Goal: Information Seeking & Learning: Check status

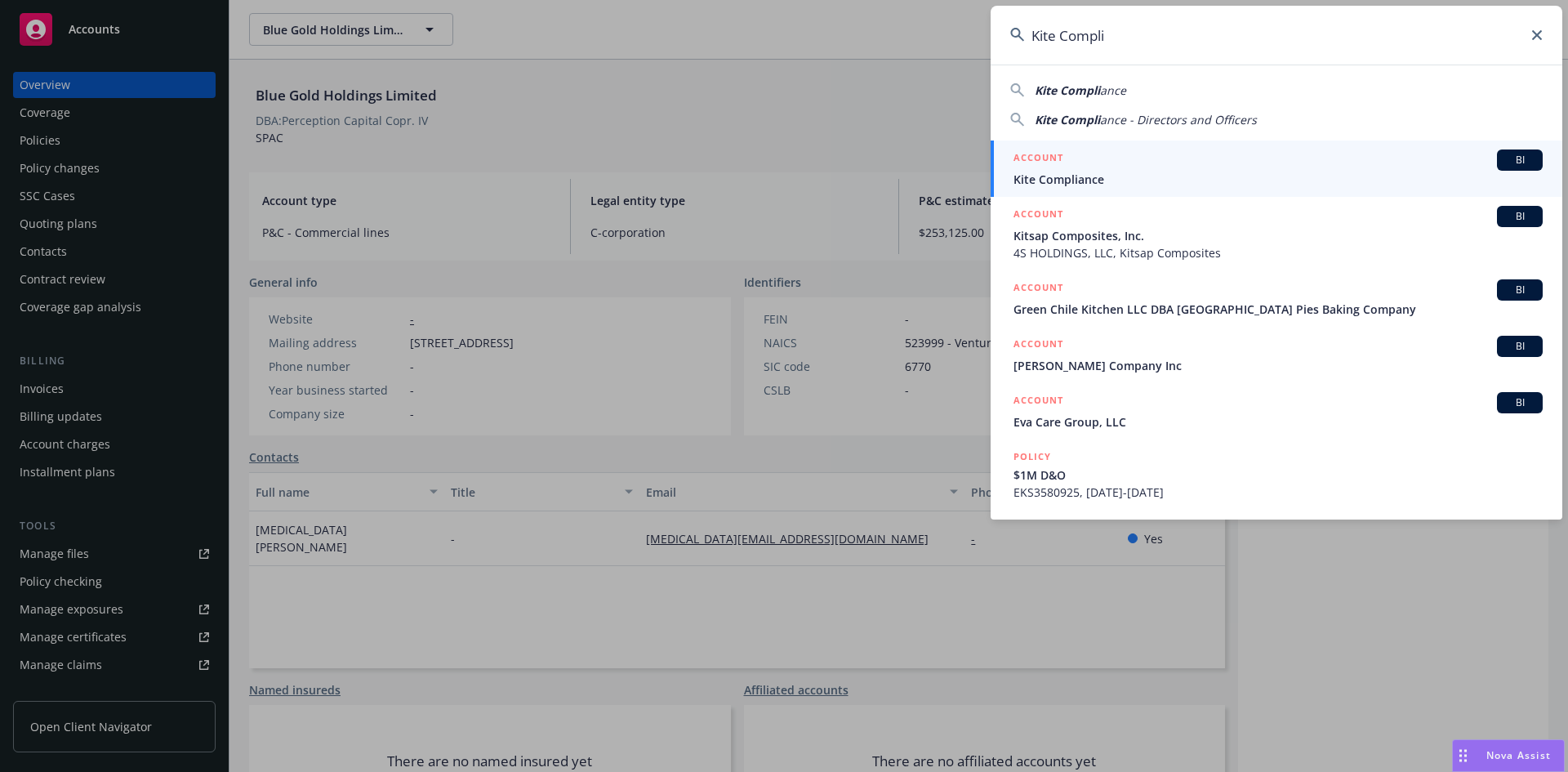
type input "Kite Compli"
click at [1120, 166] on div "ACCOUNT BI" at bounding box center [1278, 160] width 529 height 21
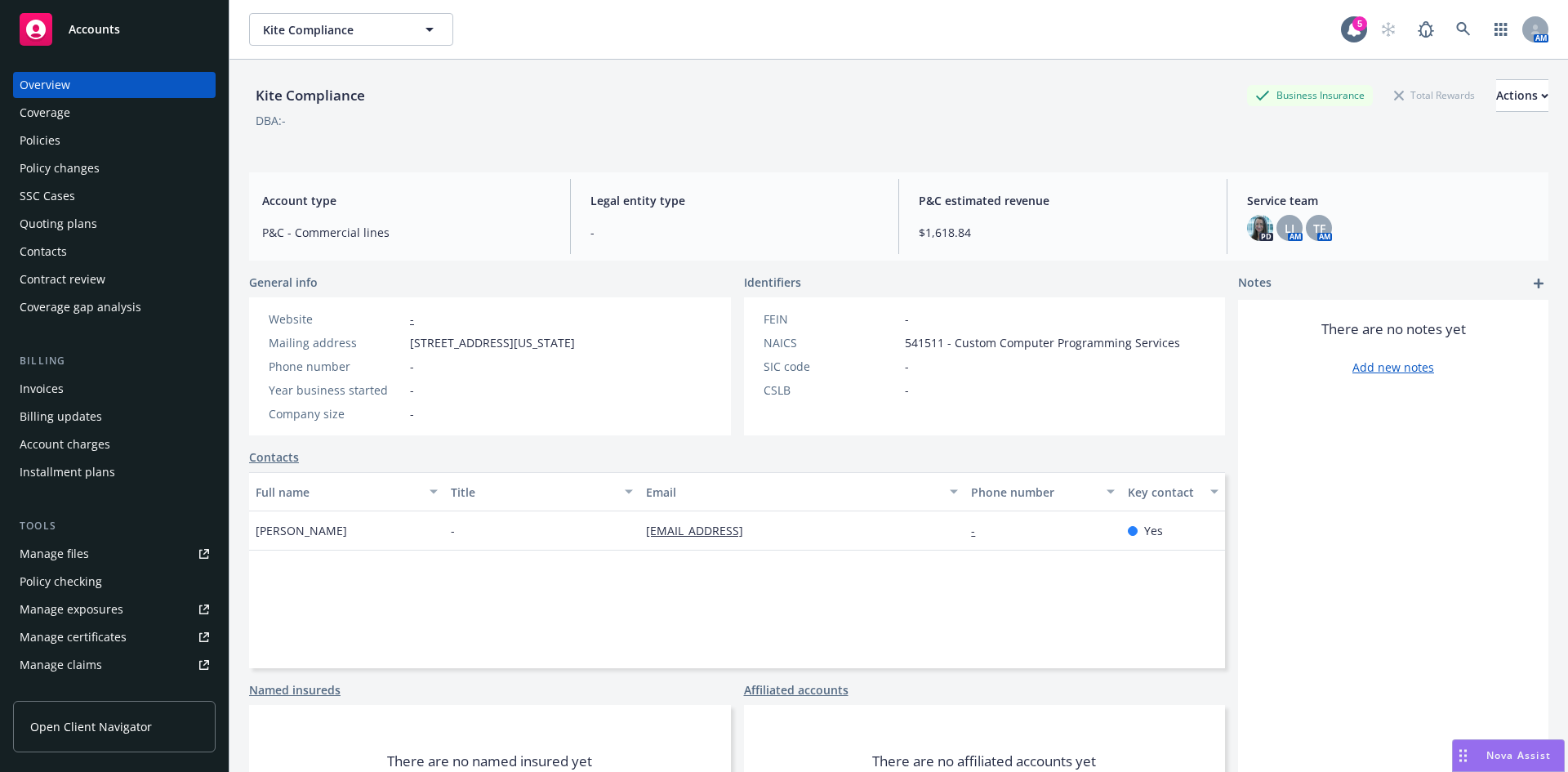
click at [94, 147] on div "Policies" at bounding box center [114, 141] width 190 height 26
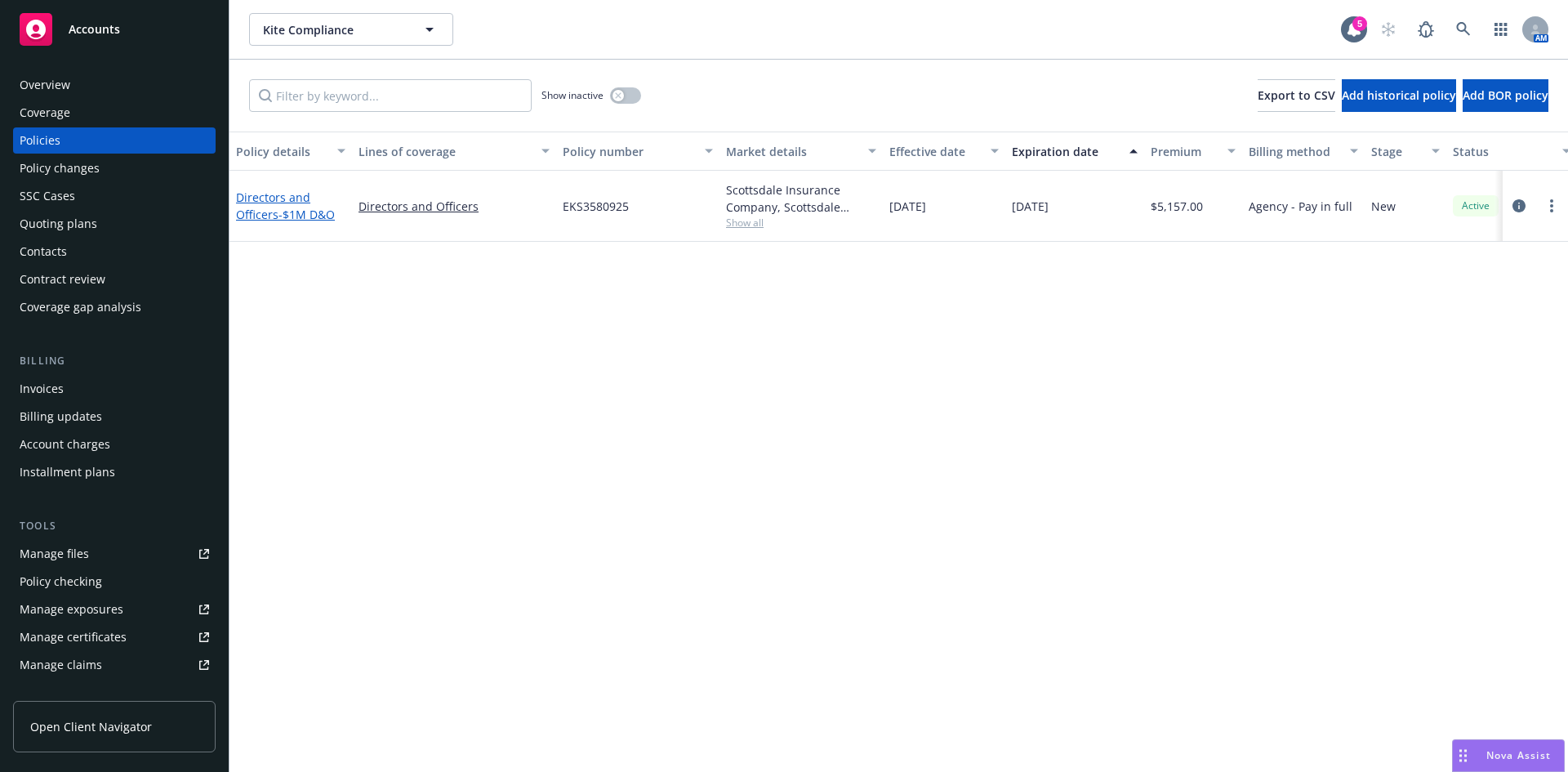
click at [282, 209] on span "- $1M D&O" at bounding box center [306, 214] width 56 height 16
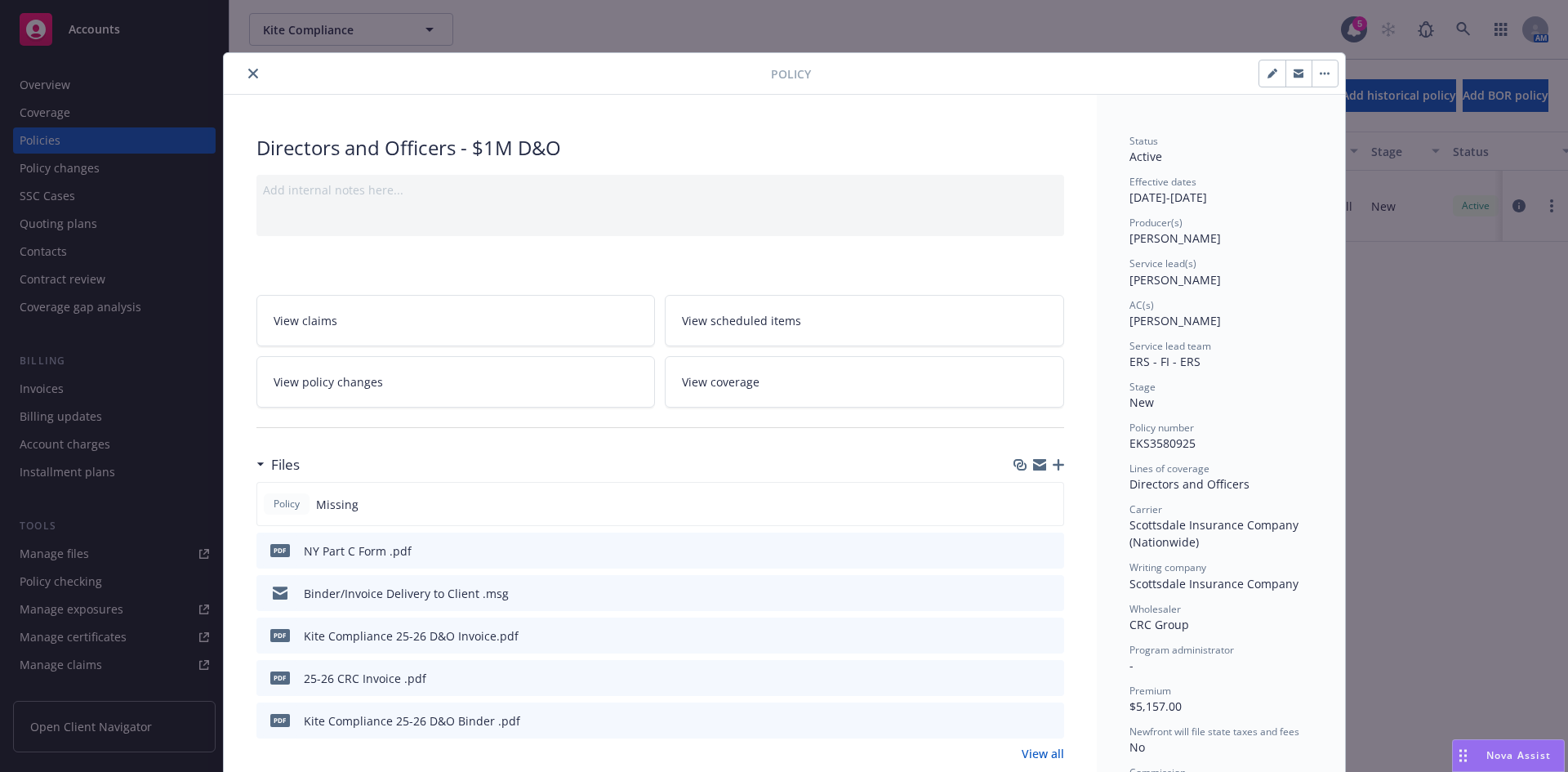
click at [1055, 462] on icon "button" at bounding box center [1059, 464] width 11 height 11
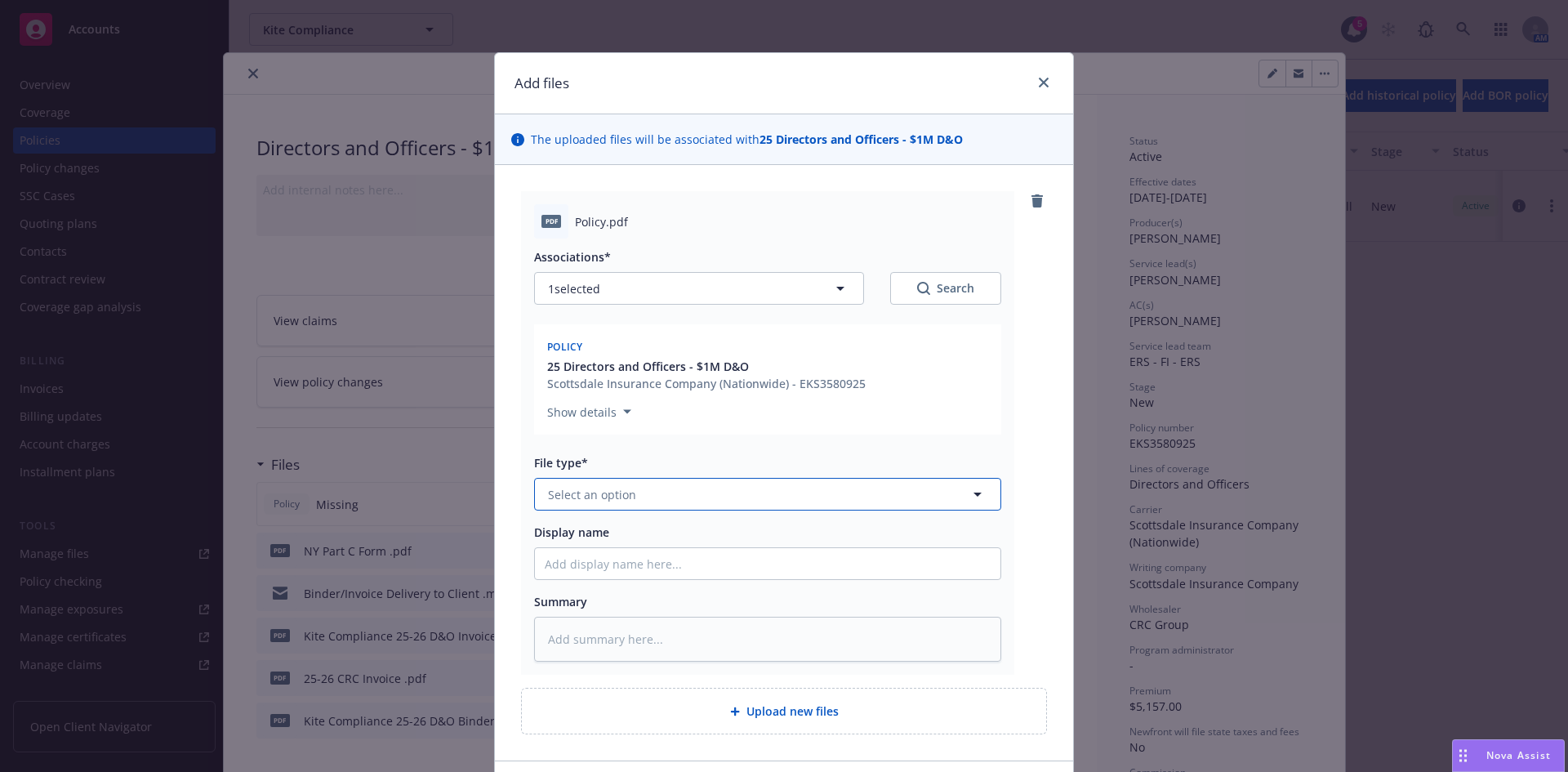
click at [619, 495] on span "Select an option" at bounding box center [592, 495] width 88 height 18
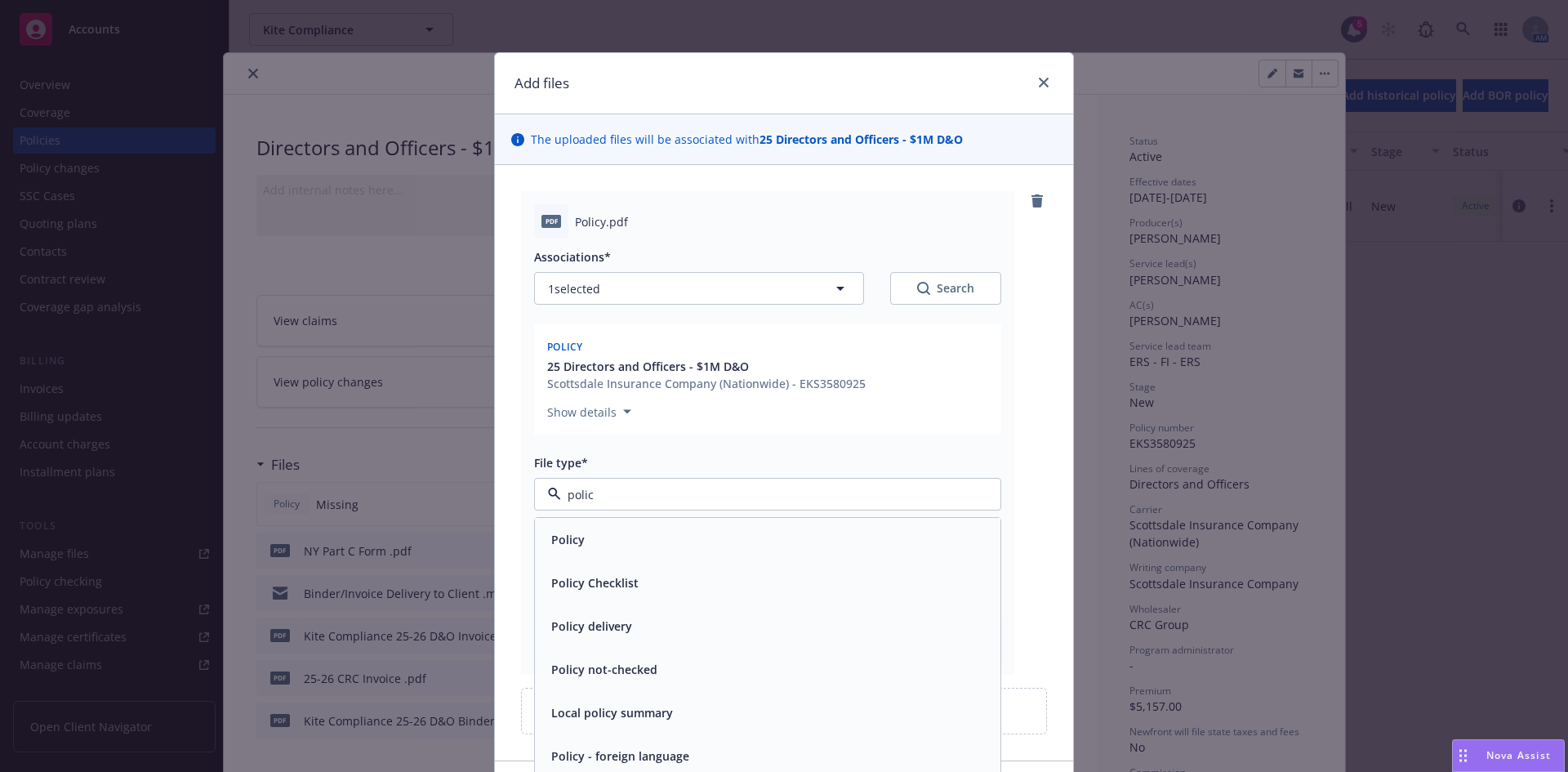
type input "policy"
click at [599, 542] on div "Policy" at bounding box center [767, 540] width 446 height 24
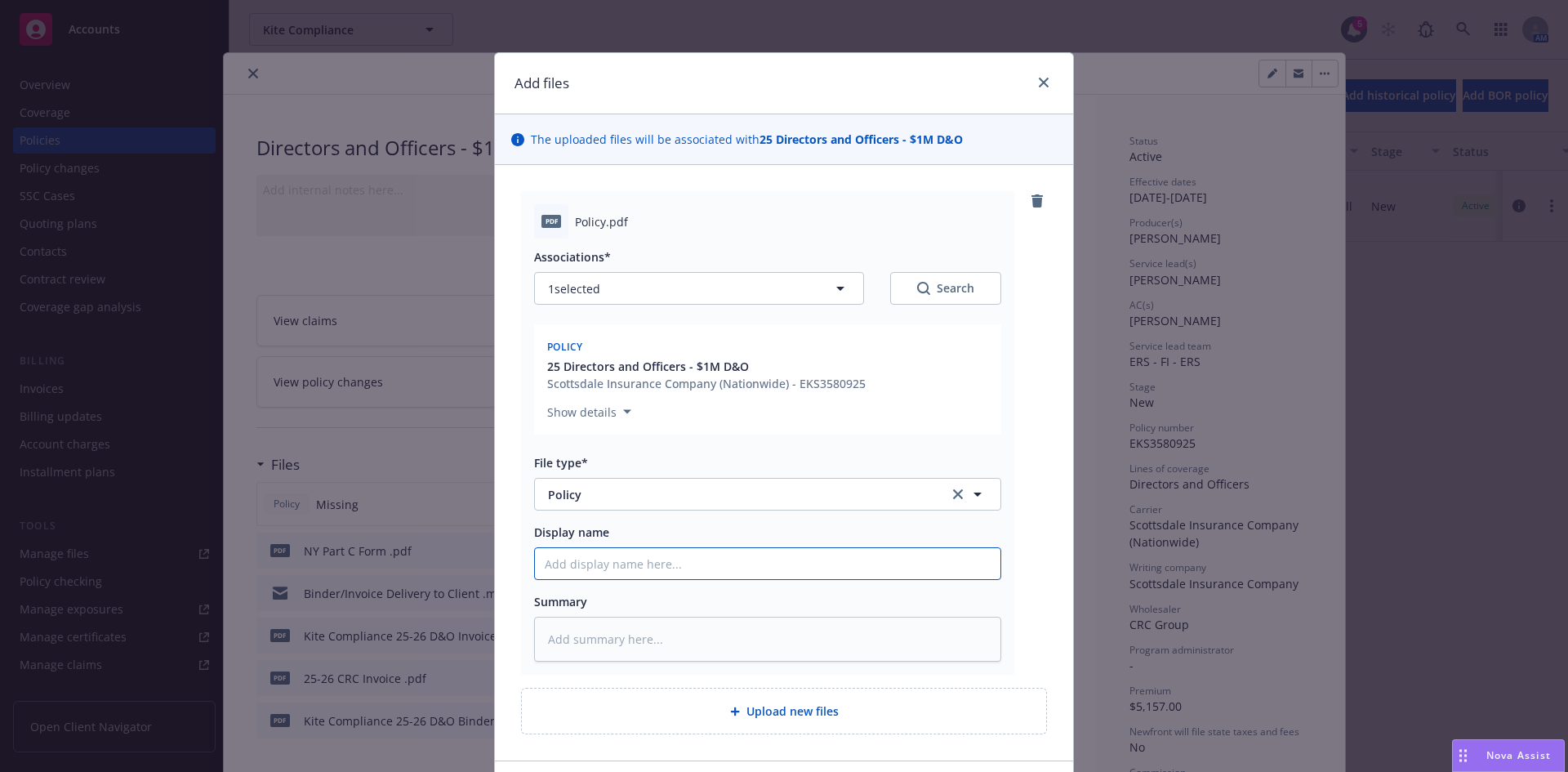
click at [586, 566] on input "Display name" at bounding box center [767, 564] width 465 height 31
paste input "Kite Compli"
type textarea "x"
type input "Kite Compliance 25-26 D&O Invoice"
type textarea "x"
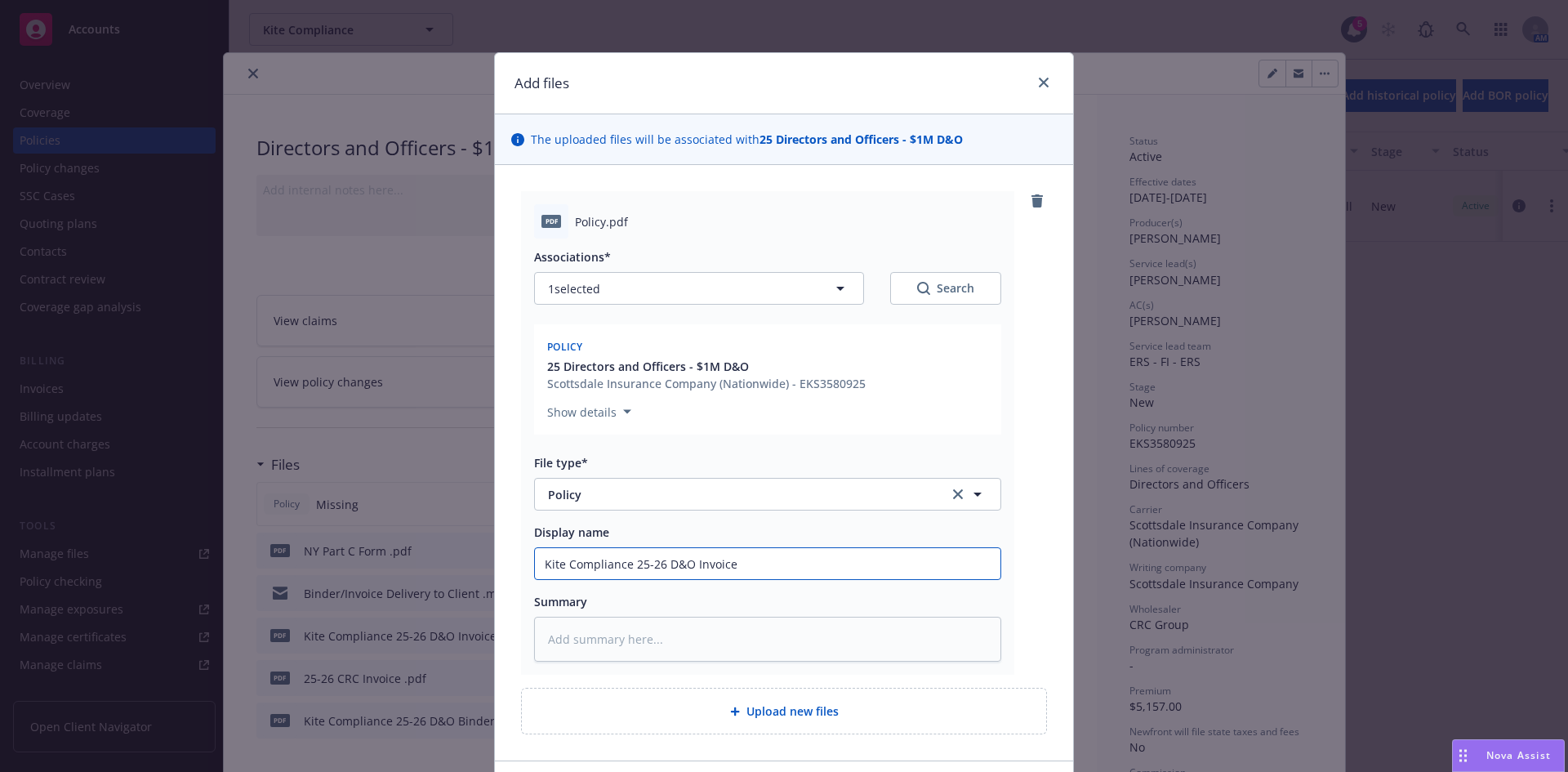
type input "Kite Compliance 25-26 D&O Invoic"
type textarea "x"
type input "Kite Compliance 25-26 D&O Invoi"
type textarea "x"
type input "Kite Compliance 25-26 D&O Invo"
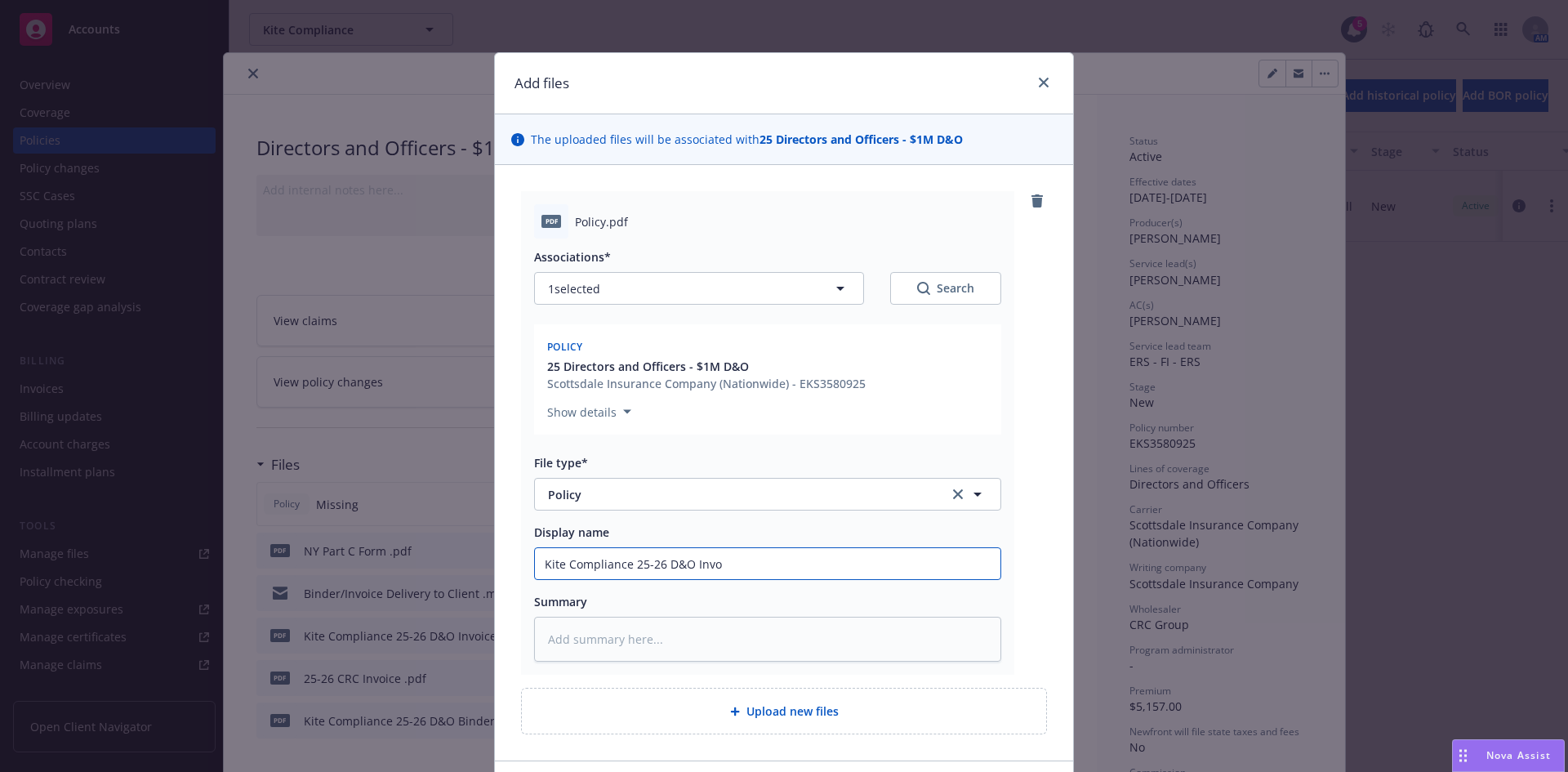
type textarea "x"
type input "Kite Compliance 25-26 D&O Inv"
type textarea "x"
type input "Kite Compliance 25-26 D&O In"
type textarea "x"
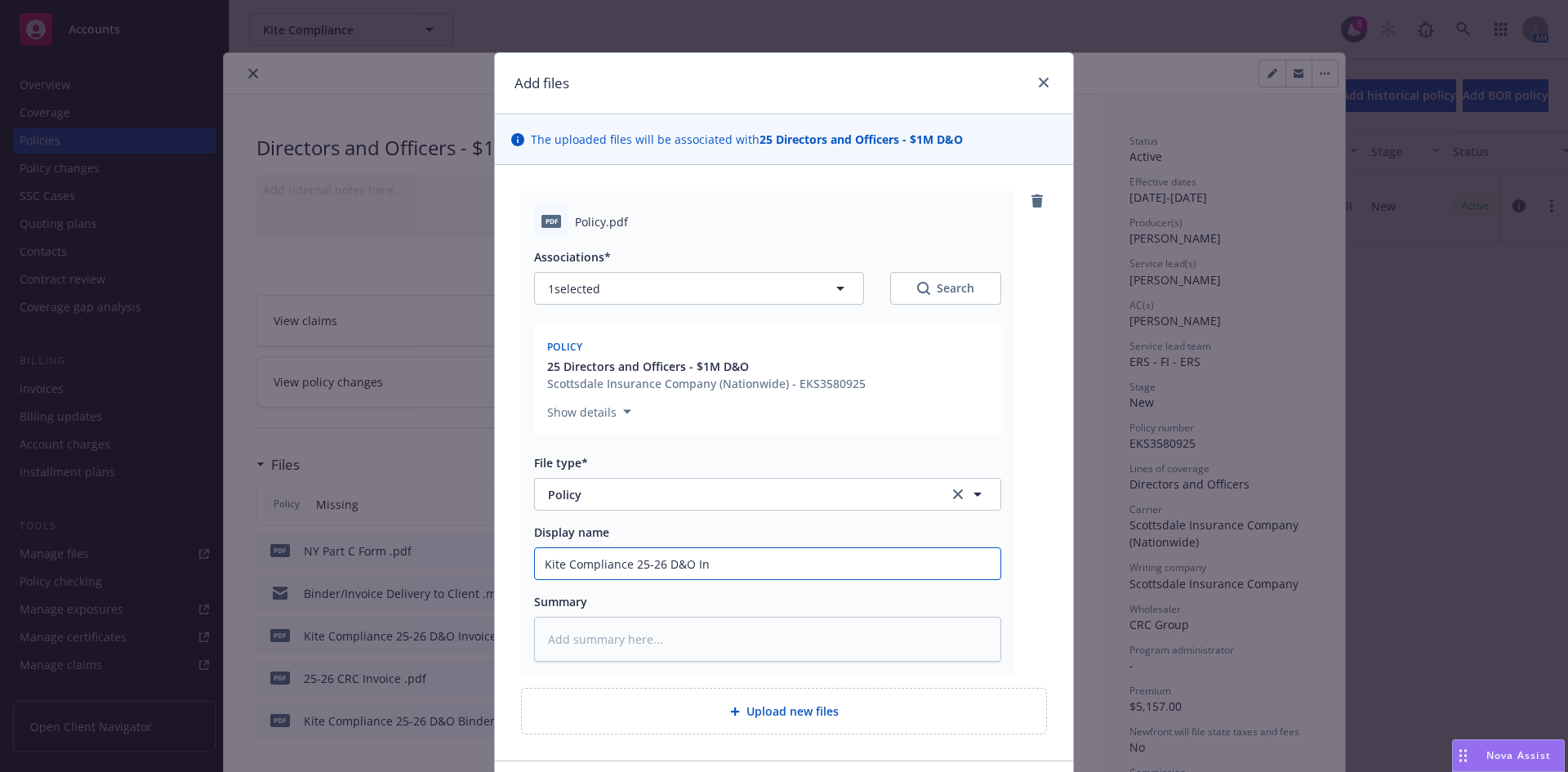
type input "Kite Compliance 25-26 D&O I"
type textarea "x"
type input "Kite Compliance 25-26 D&O"
type textarea "x"
type input "Kite Compliance 25-26 D&O P"
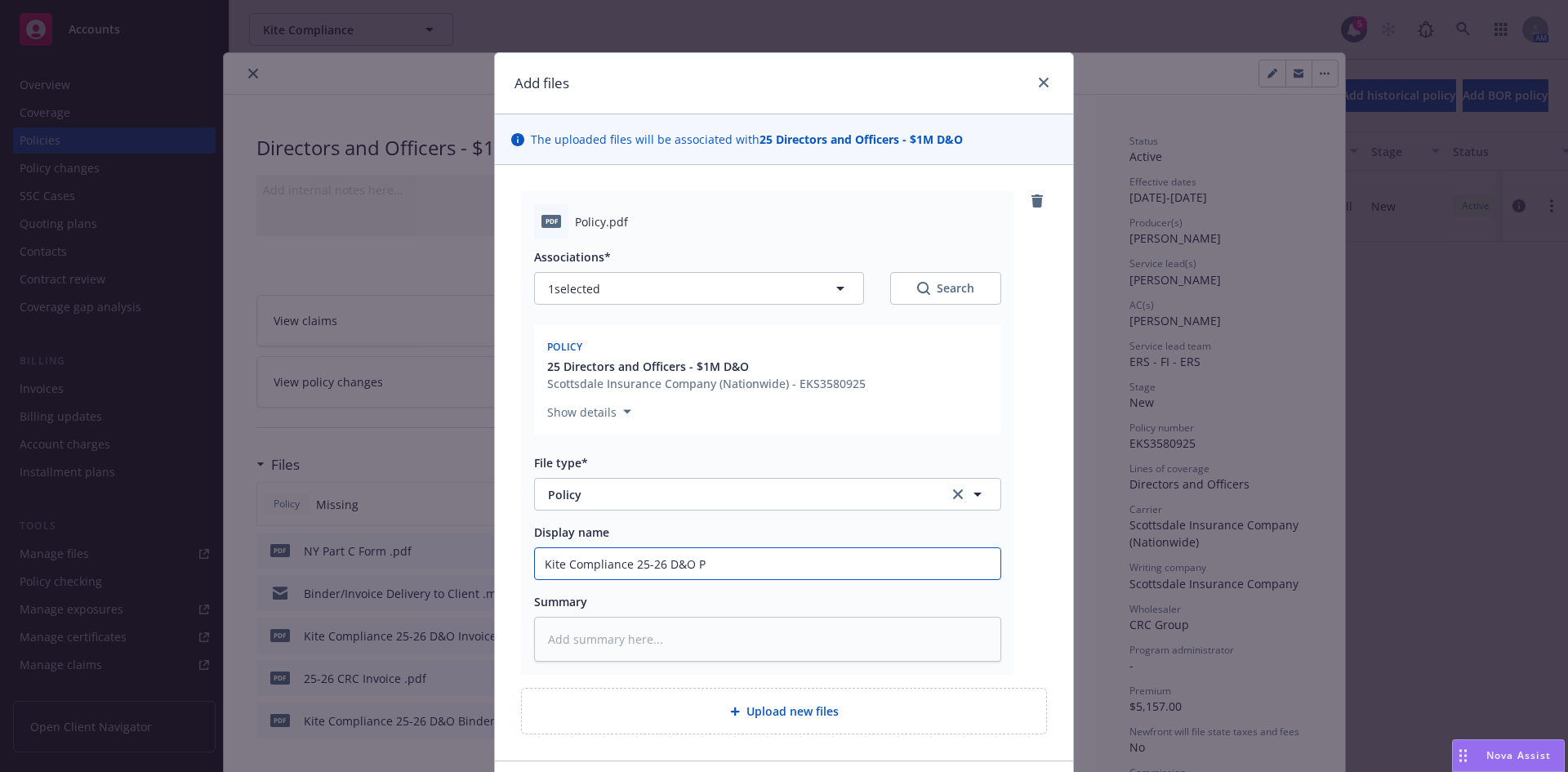
type textarea "x"
type input "Kite Compliance 25-26 D&O Po"
type textarea "x"
type input "Kite Compliance 25-26 D&O Pol"
type textarea "x"
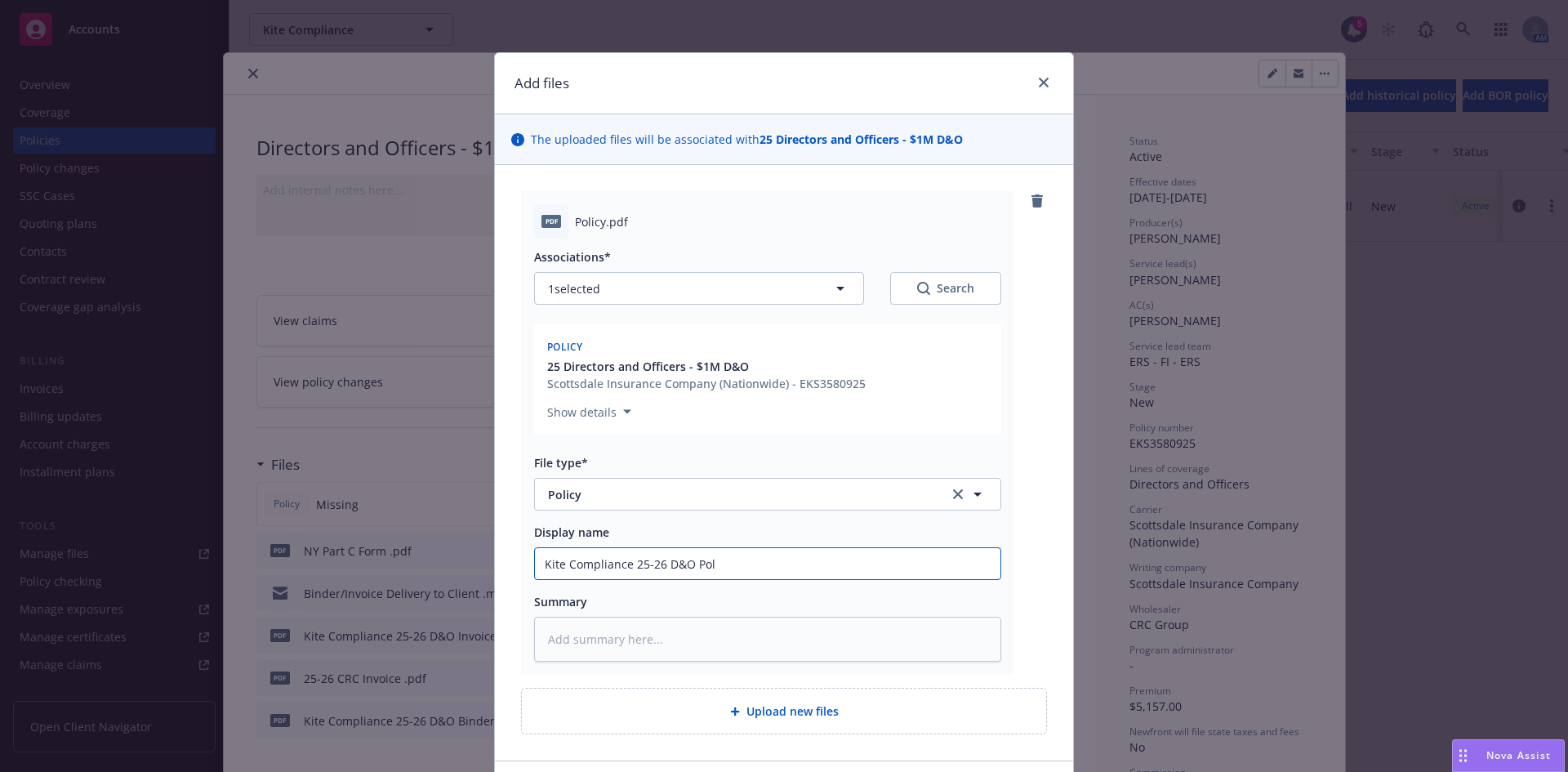
type input "Kite Compliance 25-26 D&O Poli"
type textarea "x"
type input "Kite Compliance 25-26 D&O Polic"
type textarea "x"
type input "Kite Compliance 25-26 D&O Policy"
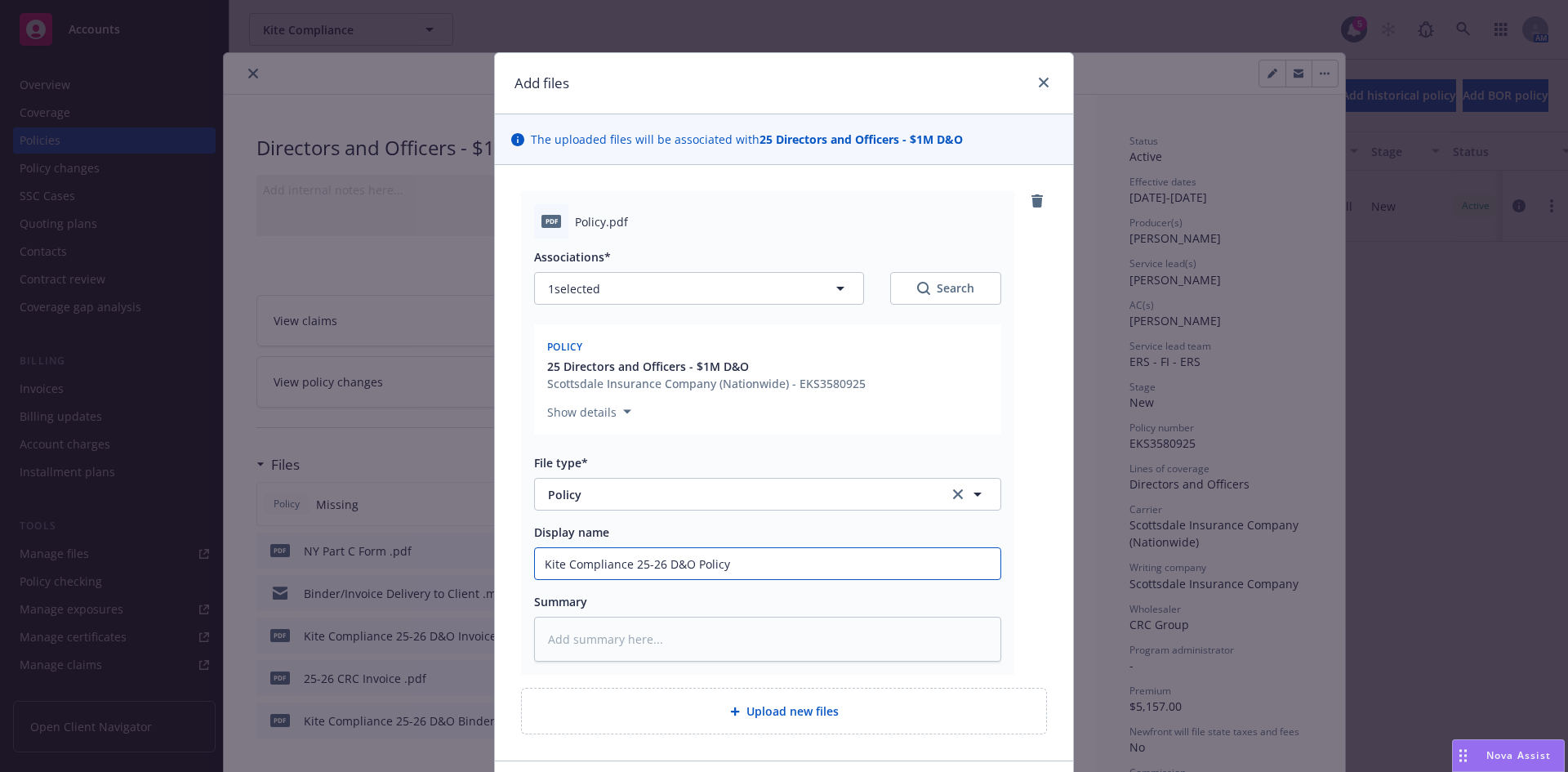
type textarea "x"
type input "Kite Compliance 25-26 D&O Policy"
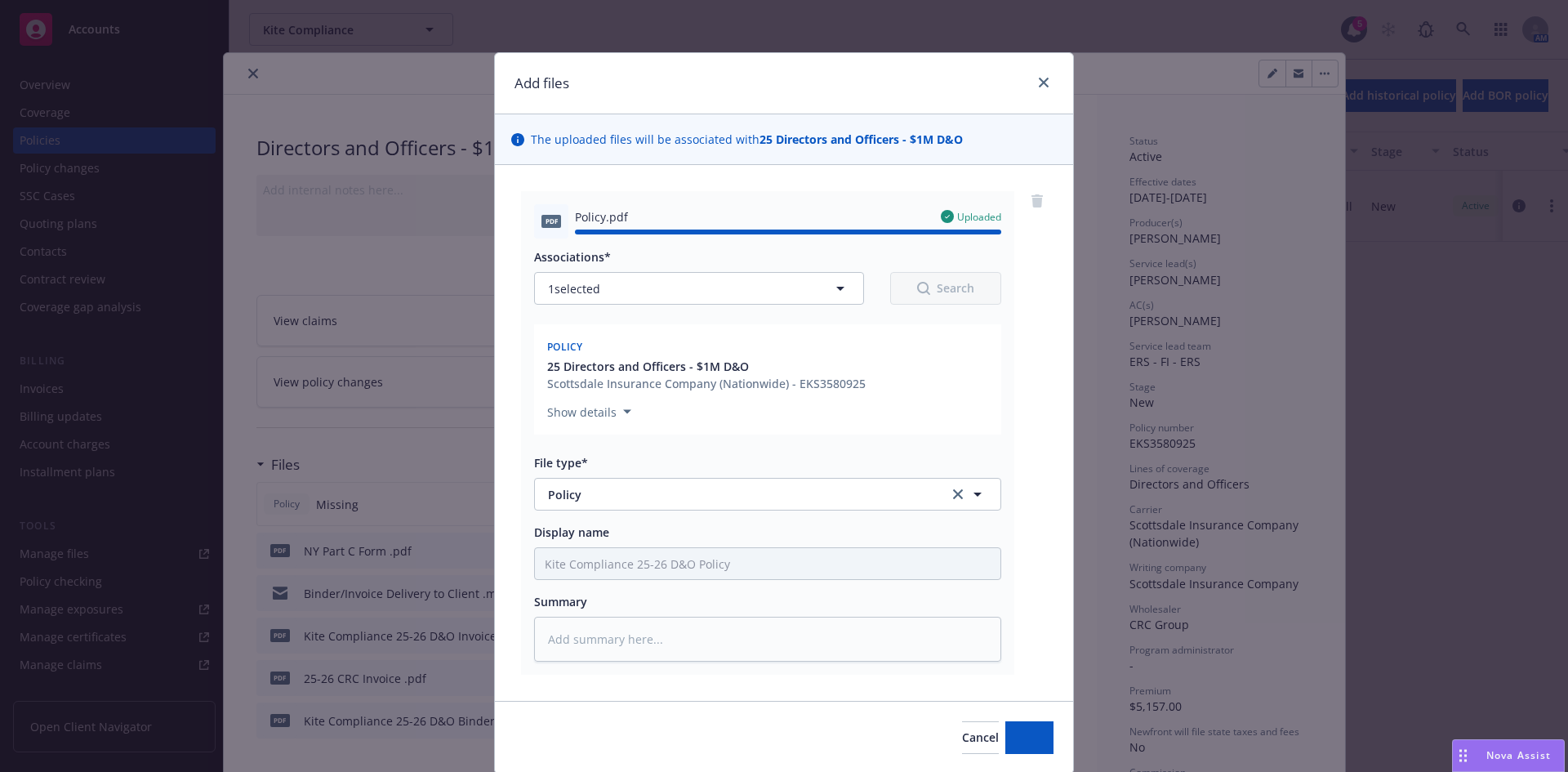
type textarea "x"
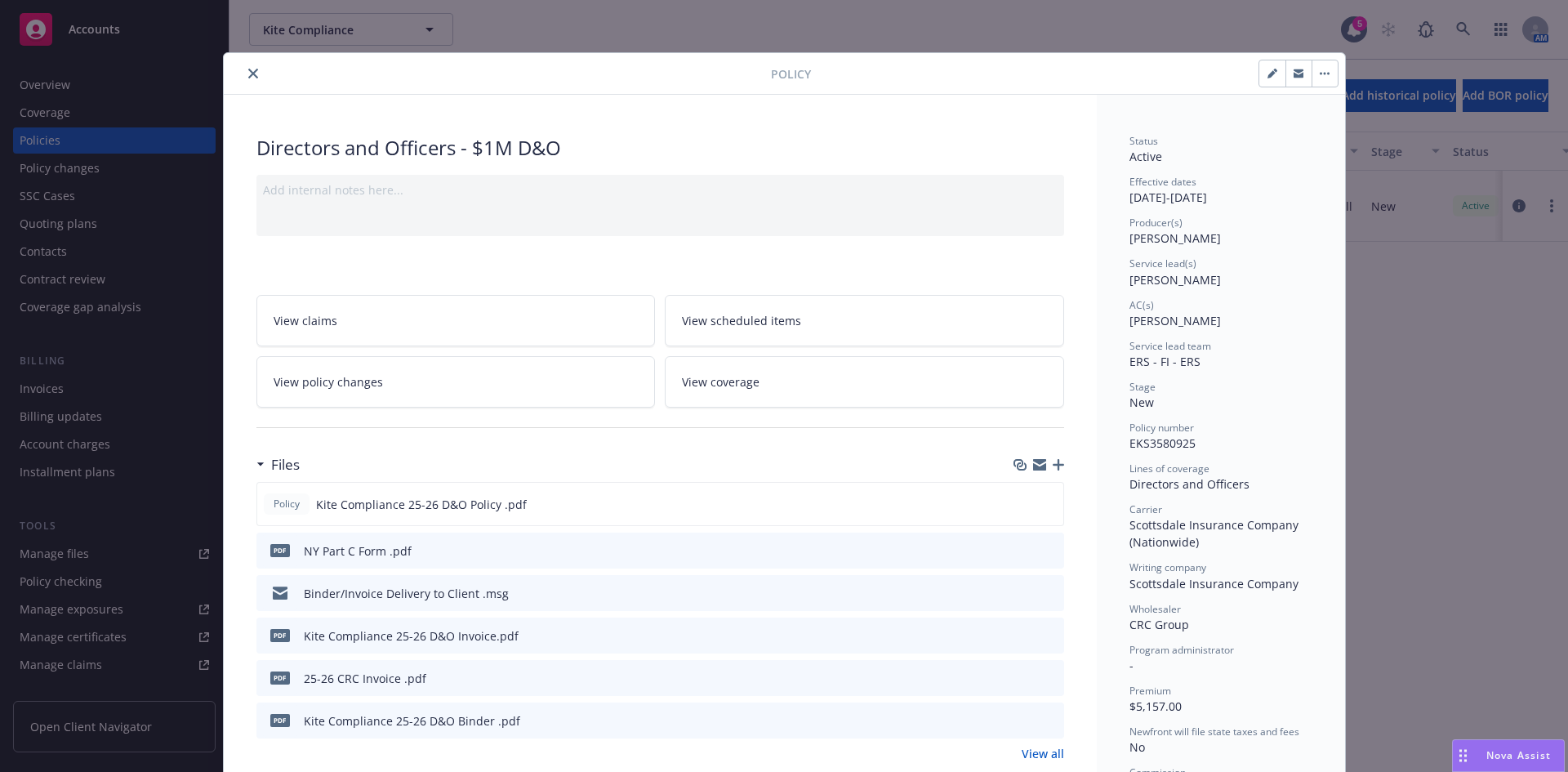
click at [249, 71] on icon "close" at bounding box center [253, 73] width 10 height 10
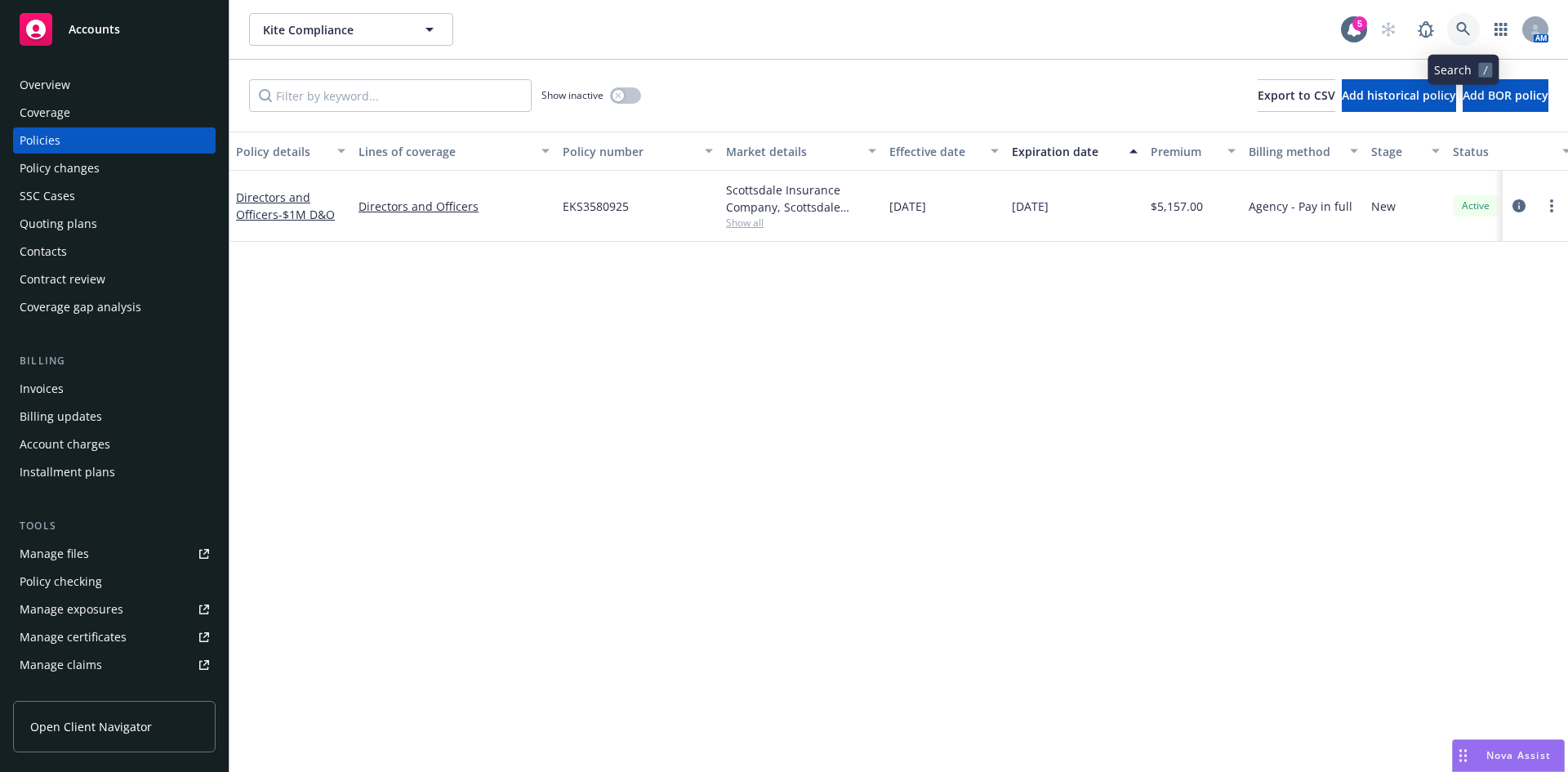
click at [1456, 24] on icon at bounding box center [1464, 30] width 15 height 15
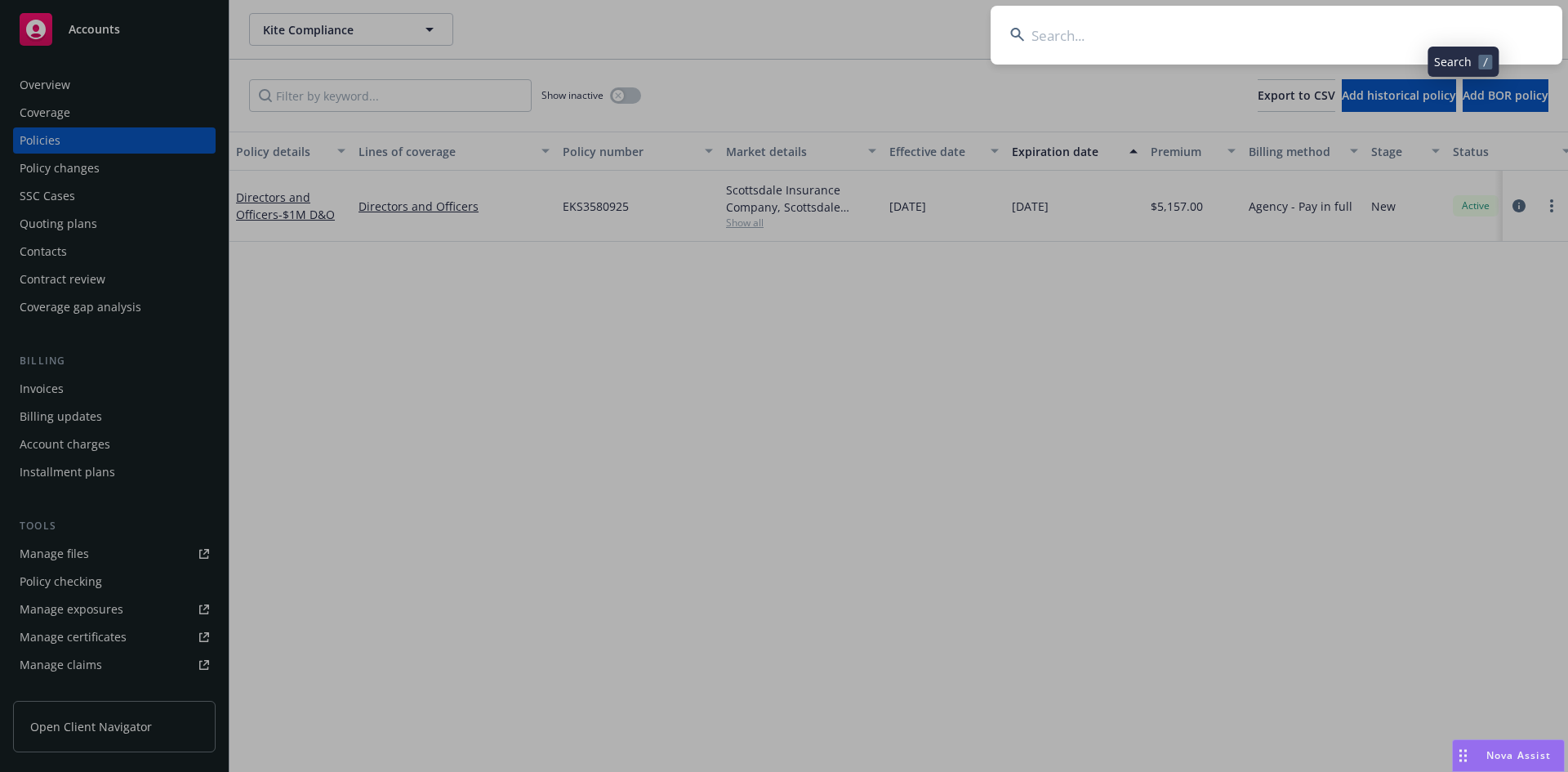
click at [1222, 26] on input at bounding box center [1276, 35] width 571 height 59
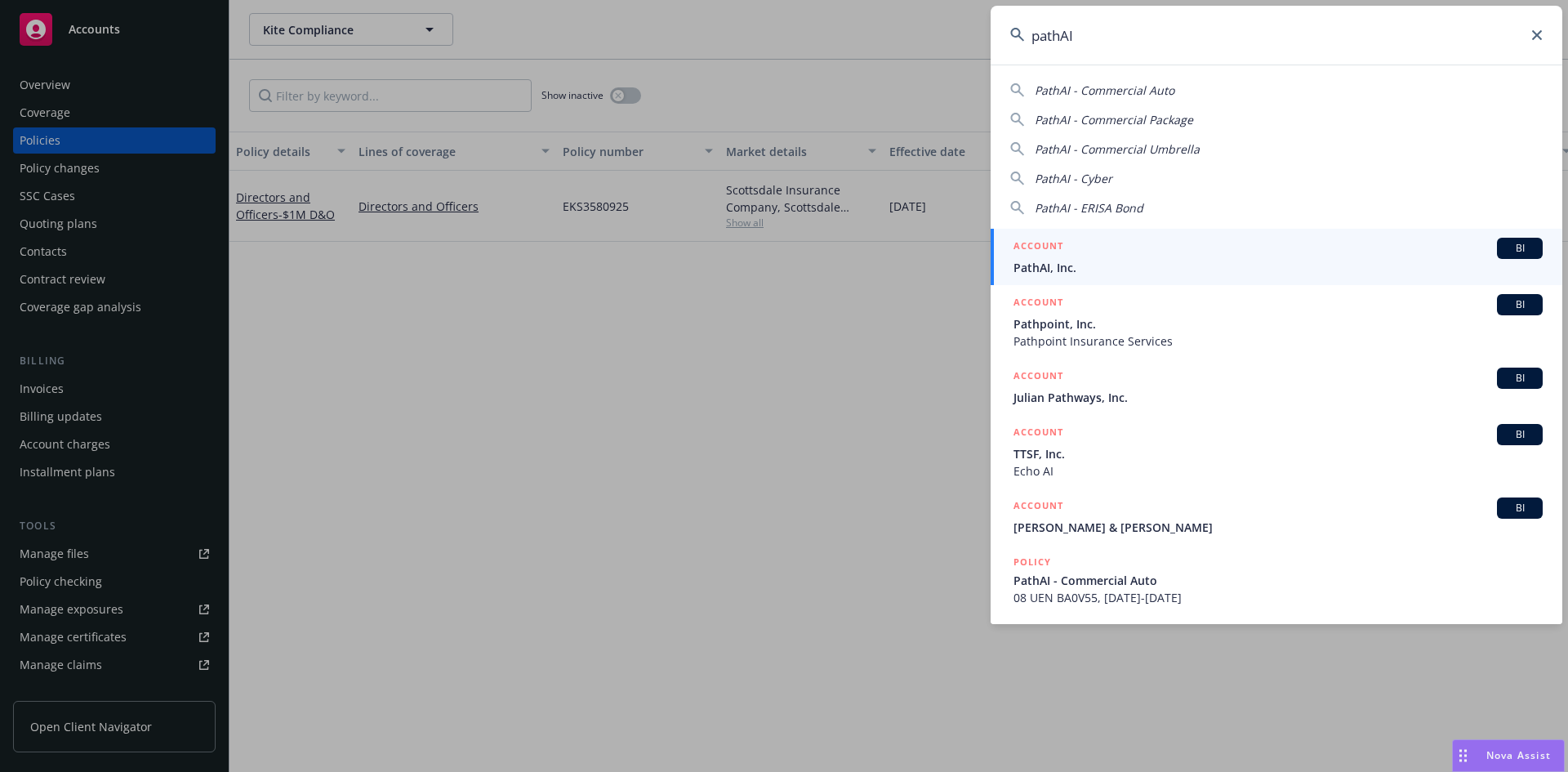
type input "pathAI"
click at [1038, 268] on span "PathAI, Inc." at bounding box center [1278, 267] width 529 height 18
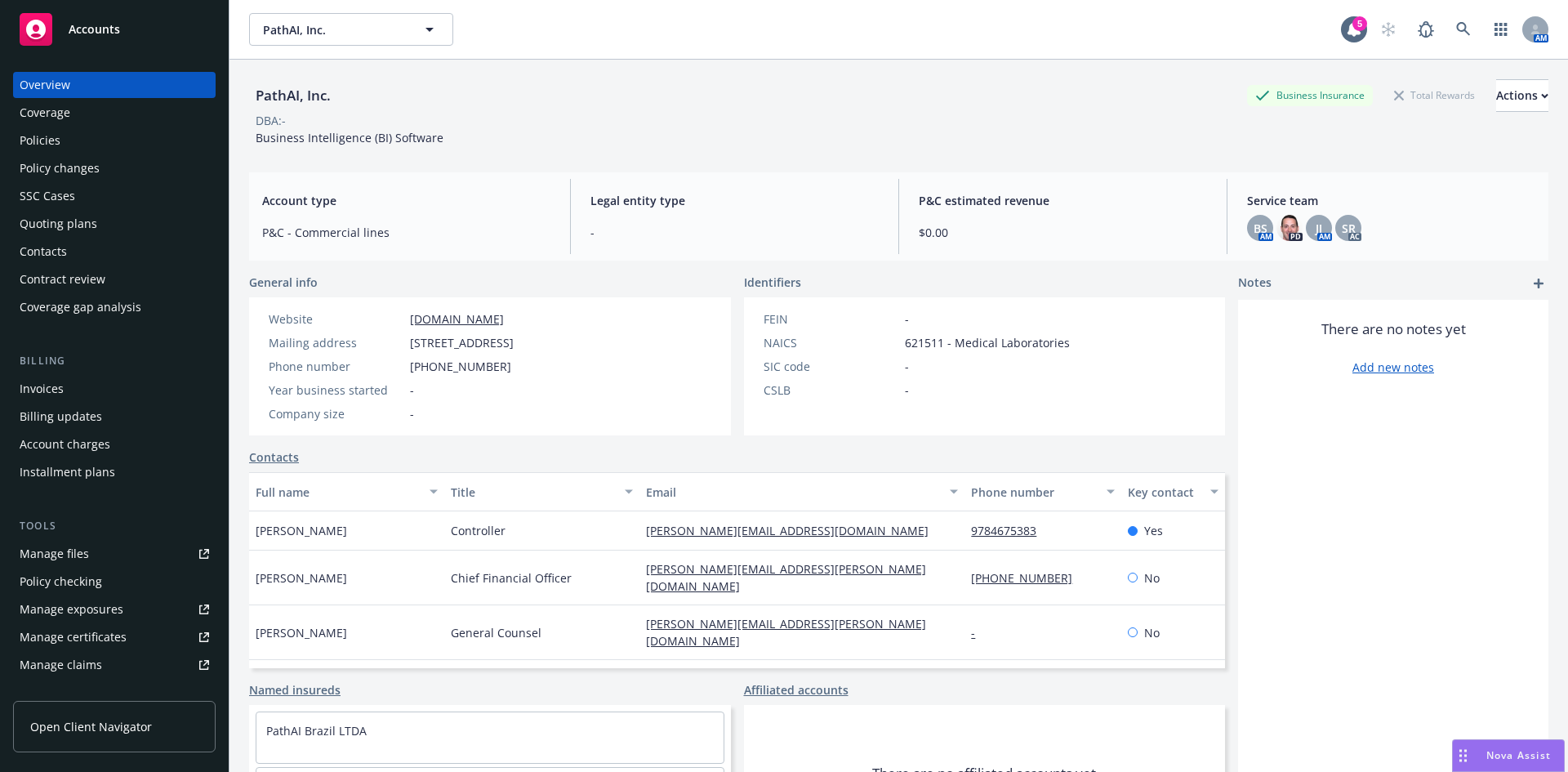
click at [31, 143] on div "Policies" at bounding box center [40, 141] width 41 height 26
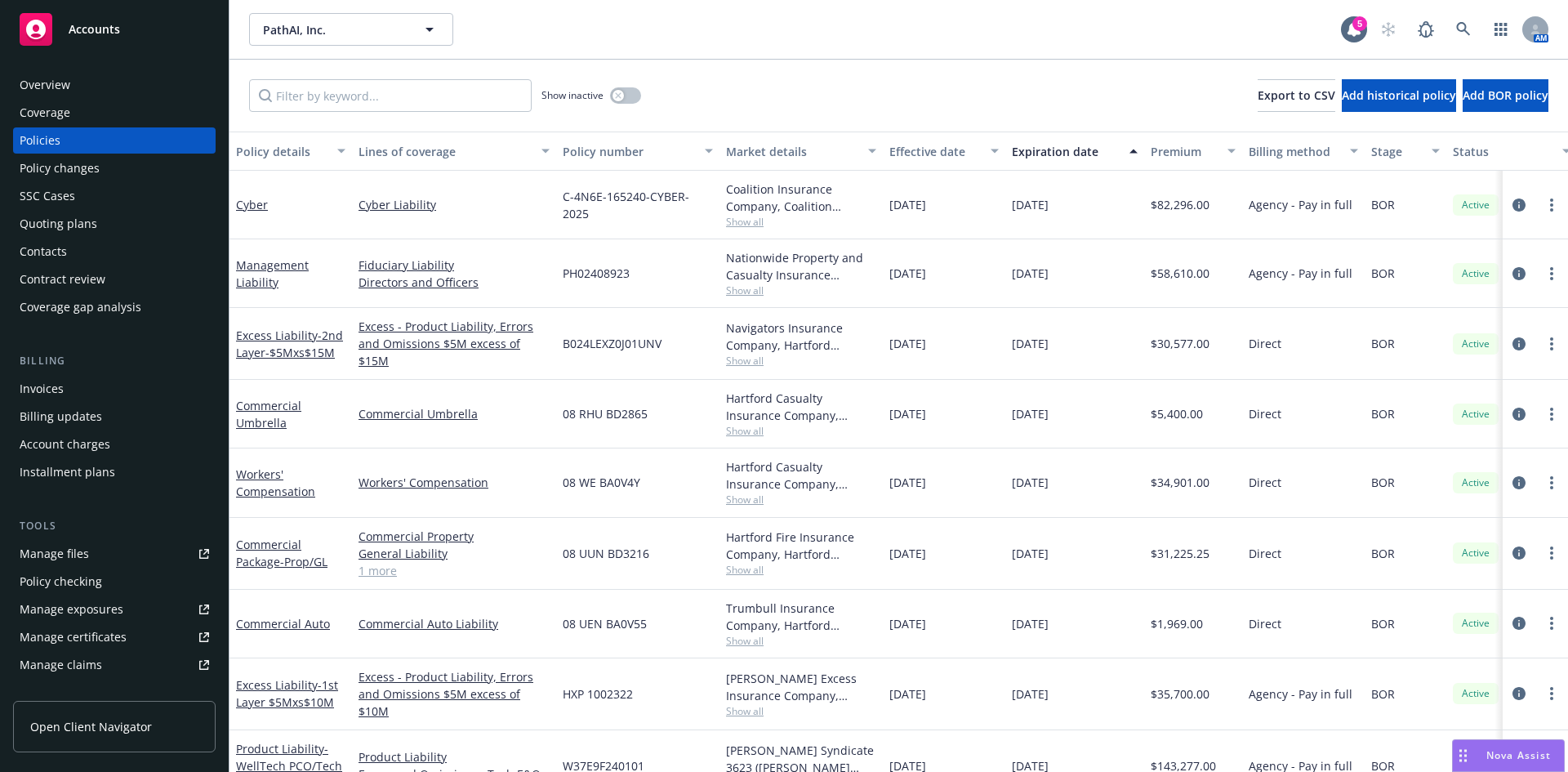
click at [265, 273] on div "Management Liability" at bounding box center [290, 273] width 109 height 34
click at [252, 272] on link "Management Liability" at bounding box center [272, 273] width 73 height 32
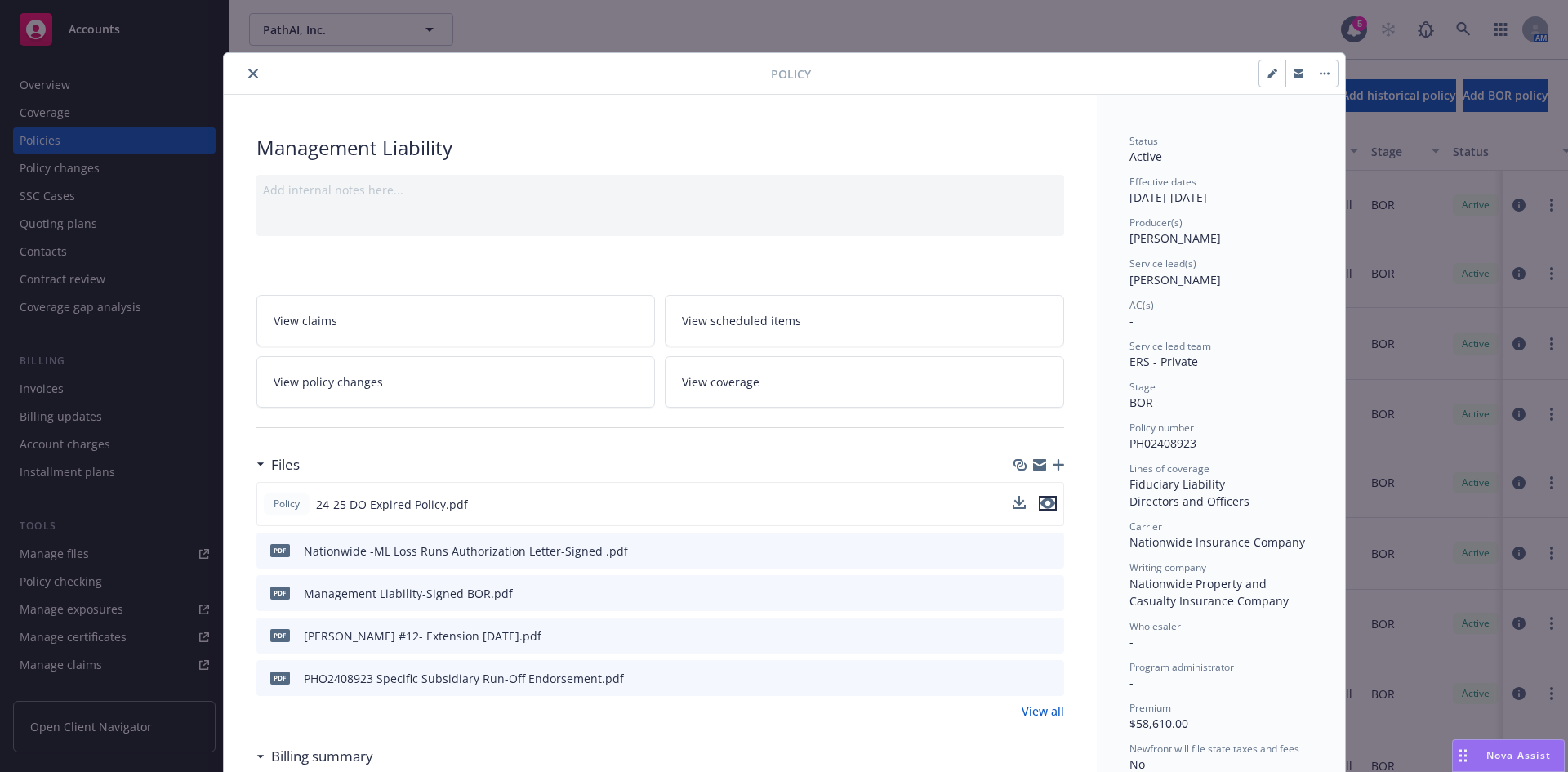
click at [1043, 506] on icon "preview file" at bounding box center [1047, 503] width 15 height 11
click at [249, 80] on button "close" at bounding box center [252, 73] width 19 height 19
